Goal: Task Accomplishment & Management: Manage account settings

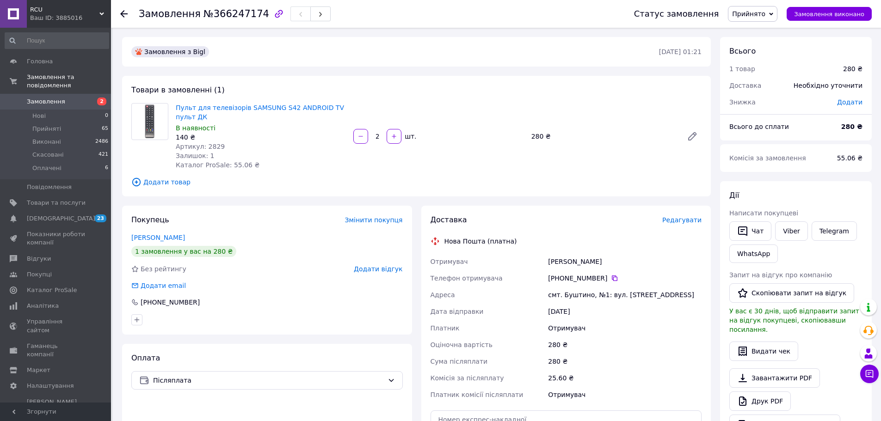
scroll to position [109, 0]
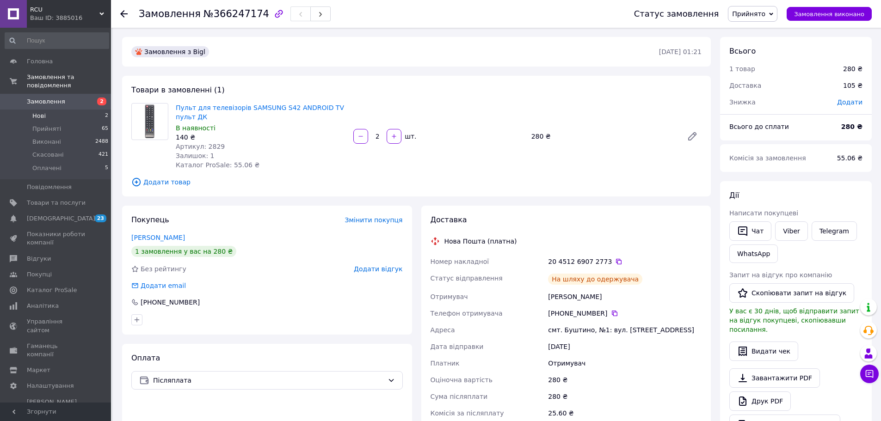
click at [72, 110] on li "Нові 2" at bounding box center [57, 116] width 114 height 13
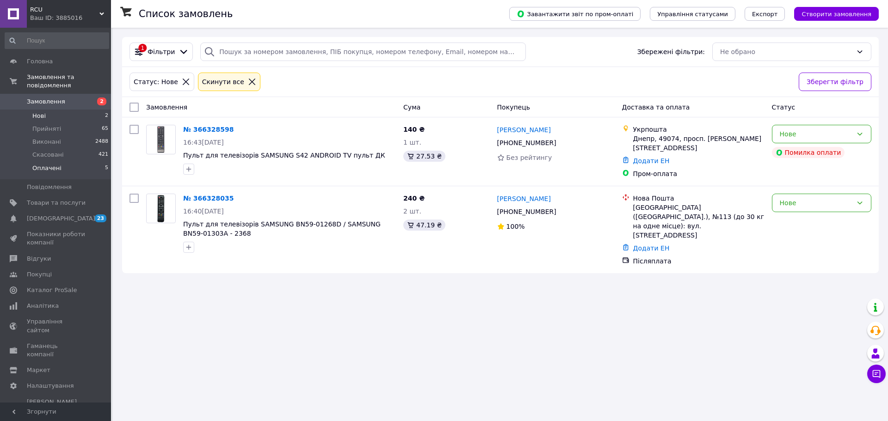
click at [60, 162] on li "Оплачені 5" at bounding box center [57, 171] width 114 height 18
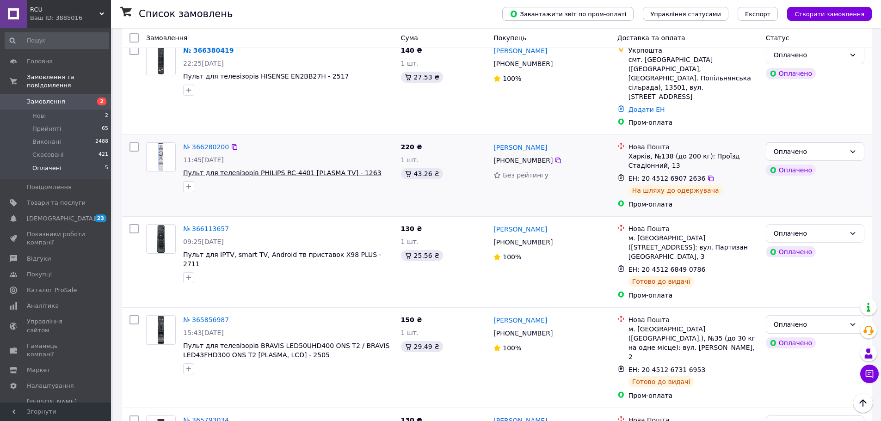
scroll to position [89, 0]
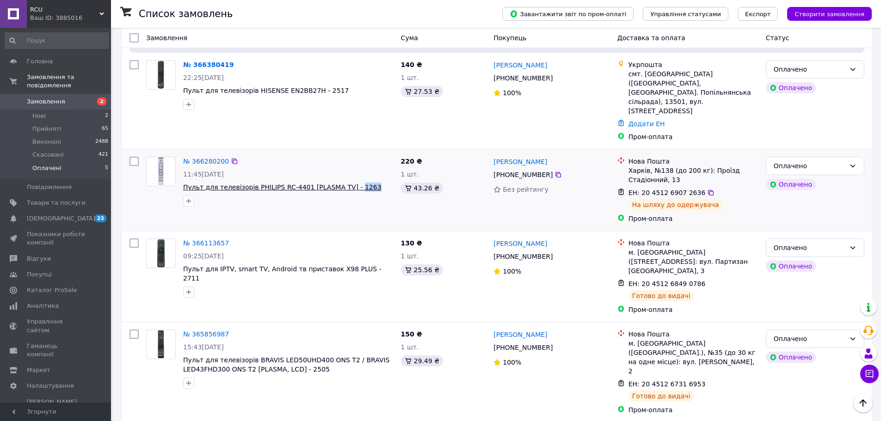
drag, startPoint x: 361, startPoint y: 172, endPoint x: 344, endPoint y: 172, distance: 16.7
click at [344, 183] on span "Пульт для телевізорів PHILIPS RC-4401 [PLASMA TV] - 1263" at bounding box center [288, 187] width 210 height 9
copy span "1263"
click at [72, 199] on span "Товари та послуги" at bounding box center [56, 203] width 59 height 8
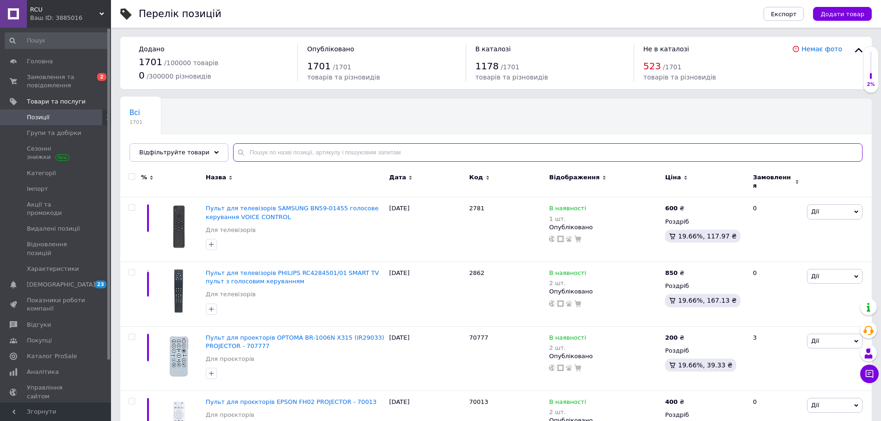
paste input "1263"
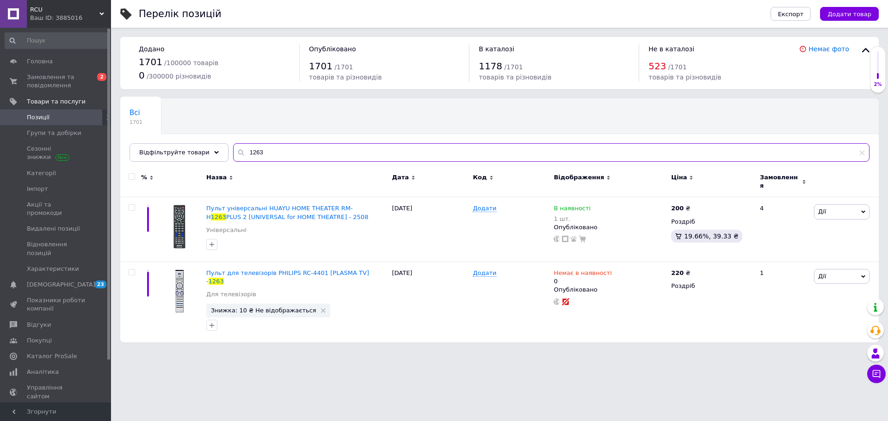
type input "1263"
